Goal: Information Seeking & Learning: Learn about a topic

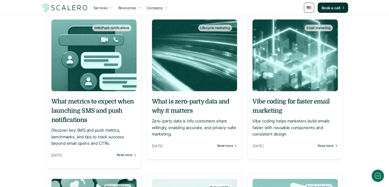
scroll to position [51, 0]
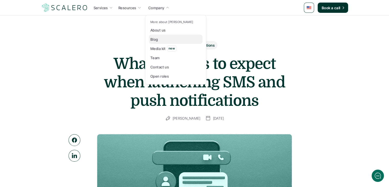
click at [161, 37] on link "Blog" at bounding box center [176, 39] width 54 height 9
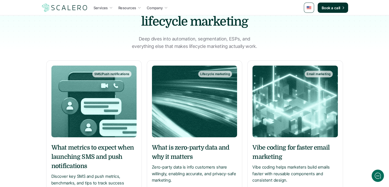
scroll to position [102, 0]
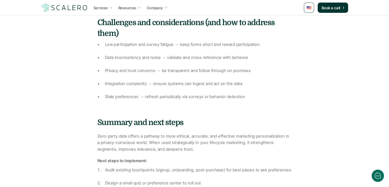
scroll to position [1229, 0]
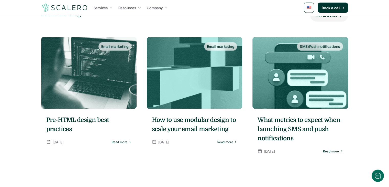
scroll to position [1024, 0]
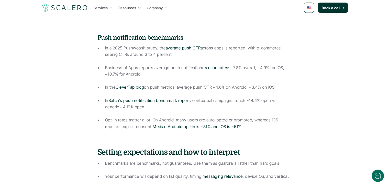
scroll to position [589, 0]
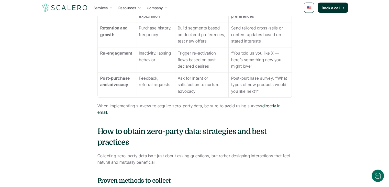
scroll to position [512, 0]
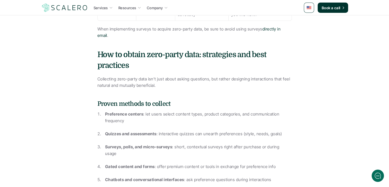
click at [131, 131] on p "Quizzes and assessments : interactive quizzes can unearth preferences (style, n…" at bounding box center [198, 137] width 187 height 13
click at [131, 131] on strong "Quizzes and assessments" at bounding box center [130, 133] width 51 height 5
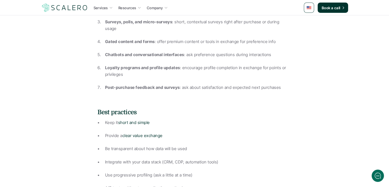
scroll to position [640, 0]
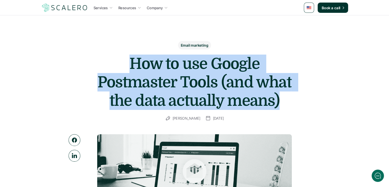
drag, startPoint x: 160, startPoint y: 64, endPoint x: 280, endPoint y: 96, distance: 123.9
click at [280, 82] on h1 "How to use Google Postmaster Tools (and what the data actually means)" at bounding box center [194, 82] width 205 height 55
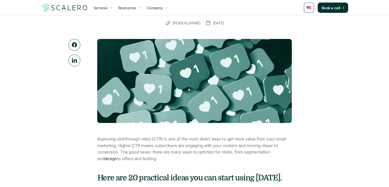
scroll to position [230, 0]
